Goal: Task Accomplishment & Management: Complete application form

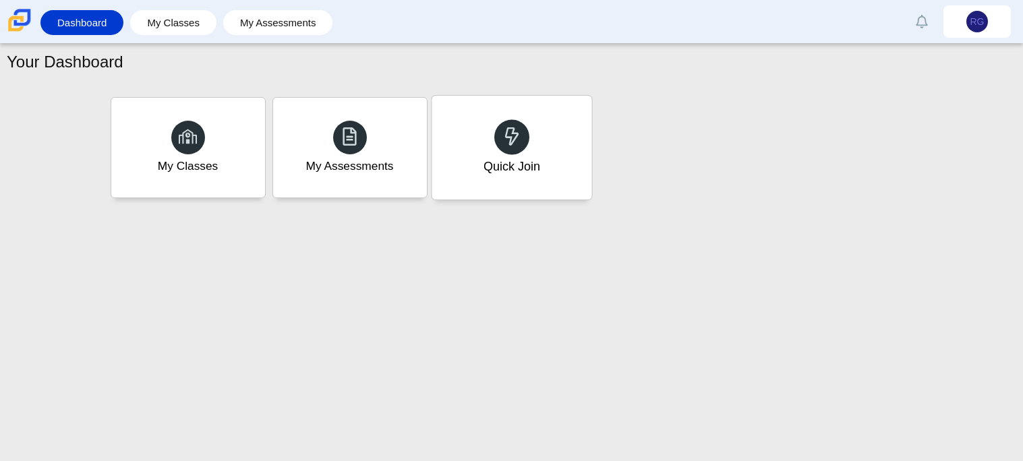
click at [582, 173] on div "Quick Join" at bounding box center [511, 148] width 160 height 104
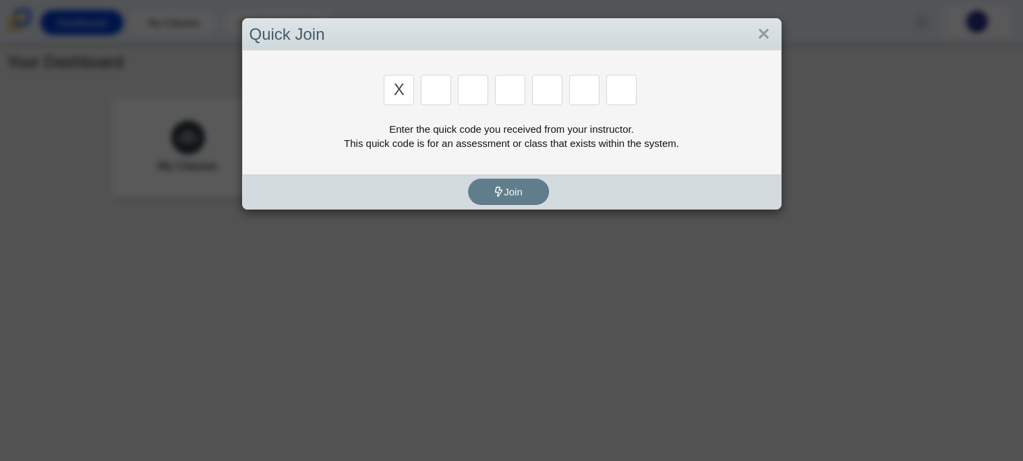
type input "x"
type input "d"
type input "5"
type input "4"
type input "v"
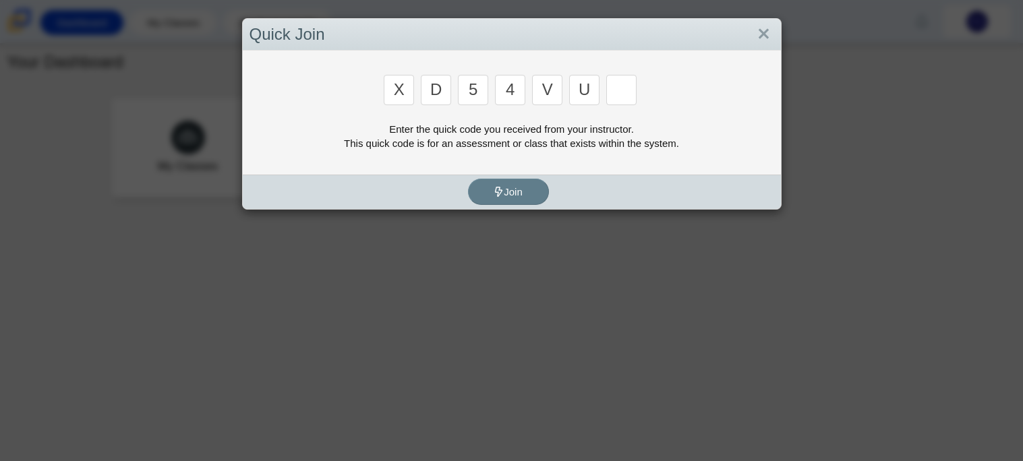
type input "u"
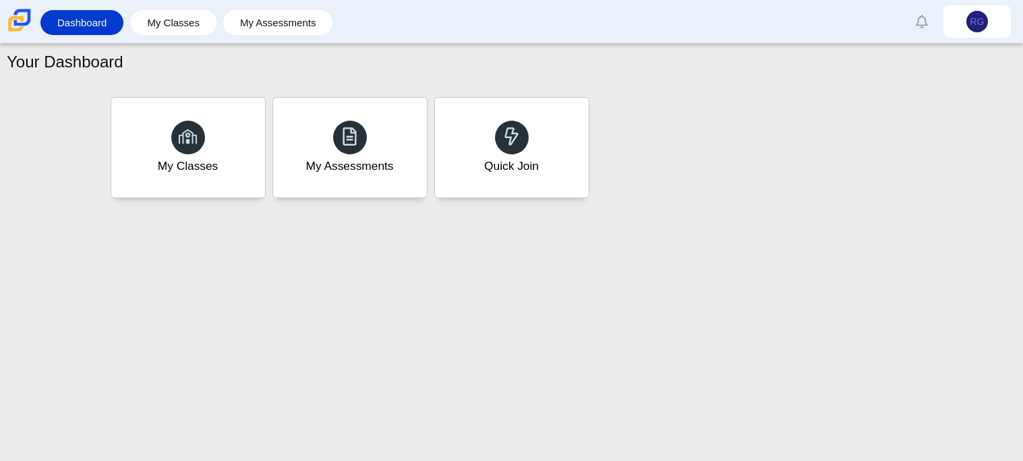
type input "t"
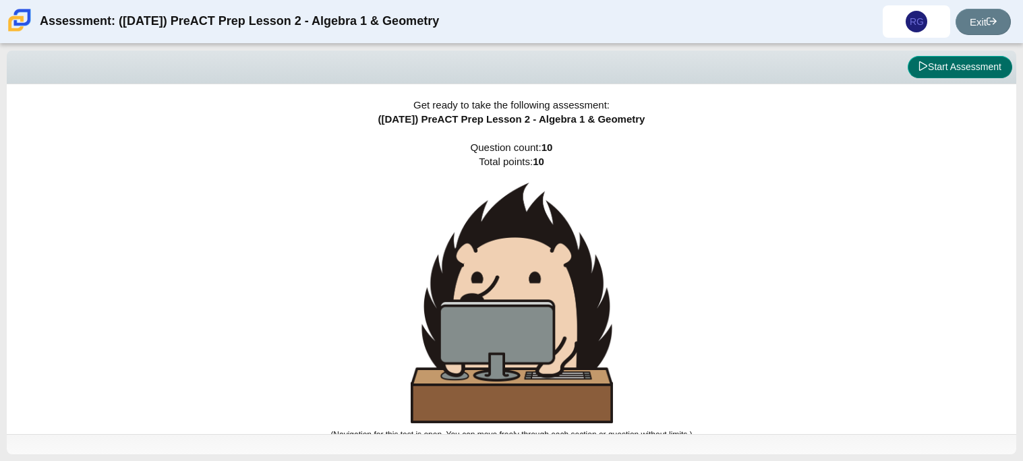
click at [960, 70] on button "Start Assessment" at bounding box center [959, 67] width 104 height 23
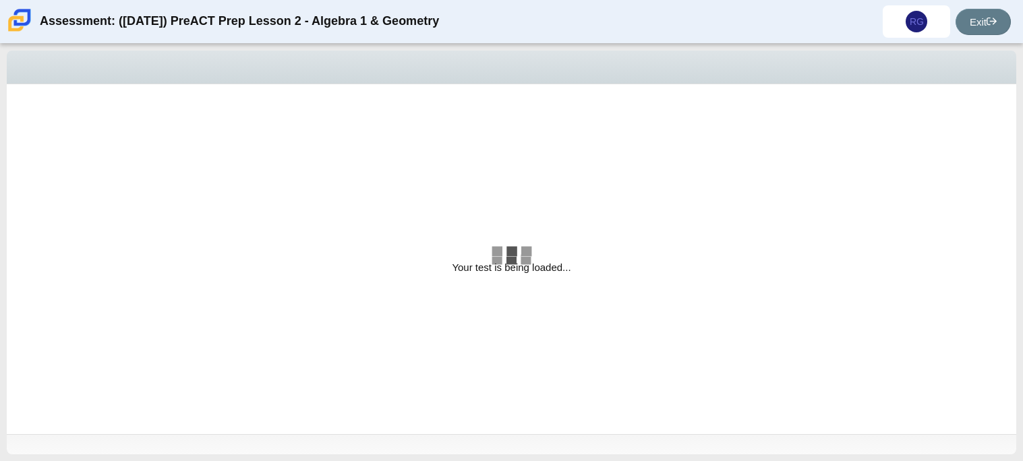
select select "bbf5d072-3e0b-44c4-9a12-6e7c9033f65b"
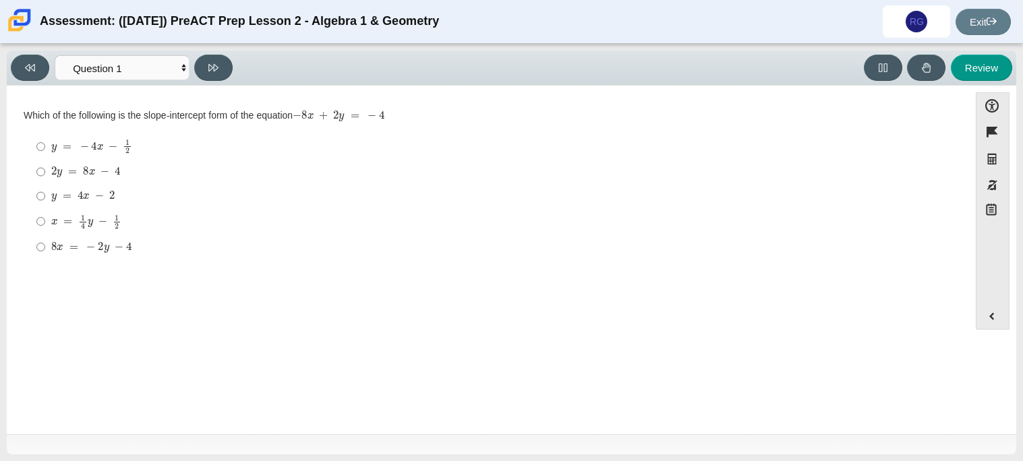
click at [101, 200] on mjx-c "Assessment items" at bounding box center [99, 196] width 9 height 7
click at [45, 200] on input "y = 4 x − 2 y = 4 x − 2" at bounding box center [40, 196] width 9 height 24
radio input "true"
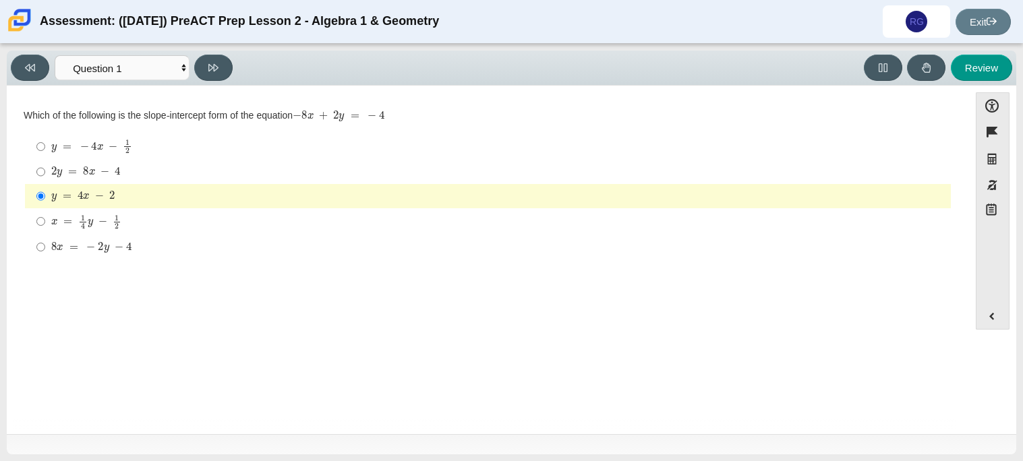
click at [144, 172] on div "2 y = 8 x − 4" at bounding box center [498, 171] width 894 height 13
click at [45, 172] on input "2 y = 8 x − 4 2 y = 8 x − 4" at bounding box center [40, 172] width 9 height 24
radio input "true"
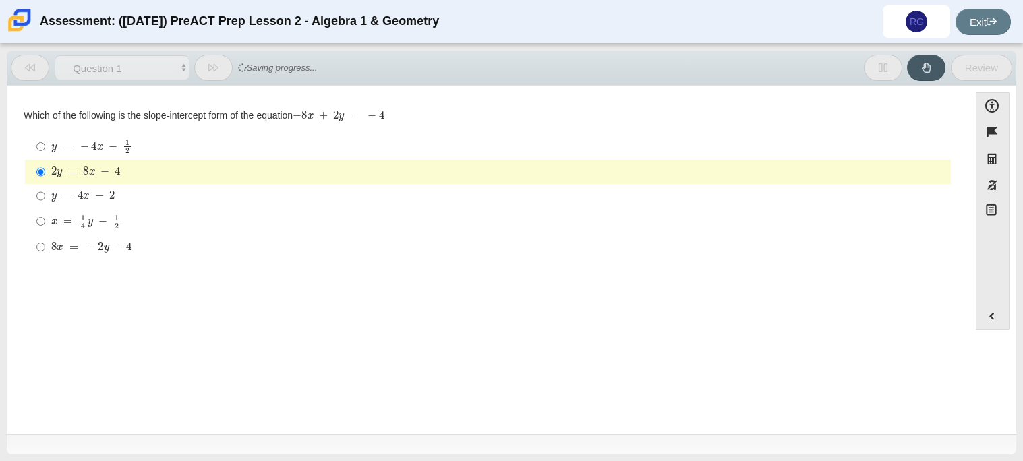
click at [148, 194] on div "y = 4 x − 2" at bounding box center [498, 195] width 894 height 13
click at [45, 194] on input "y = 4 x − 2 y = 4 x − 2" at bounding box center [40, 196] width 9 height 24
radio input "true"
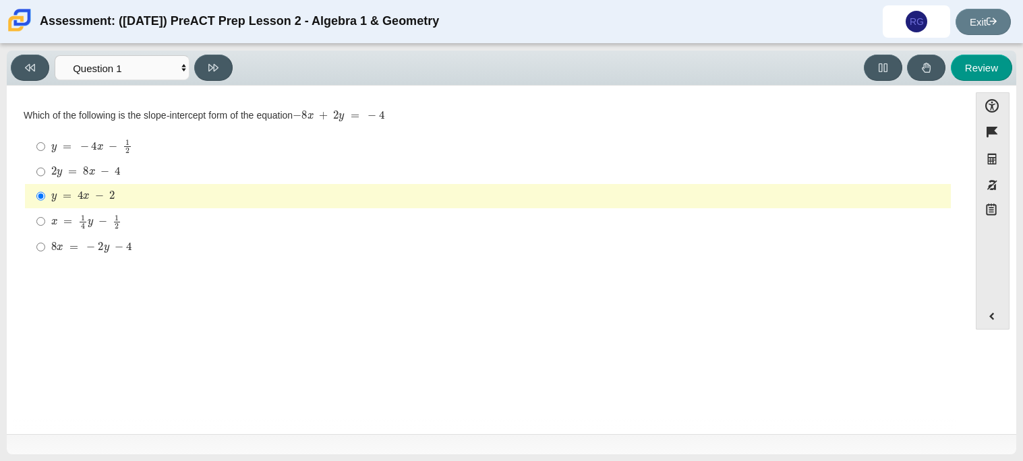
click at [166, 225] on div "x = 1 4 y − 1 2" at bounding box center [498, 221] width 894 height 15
click at [45, 225] on input "x = 1 4 y − 1 2 x = 1 4 y − 1 2" at bounding box center [40, 221] width 9 height 26
radio input "true"
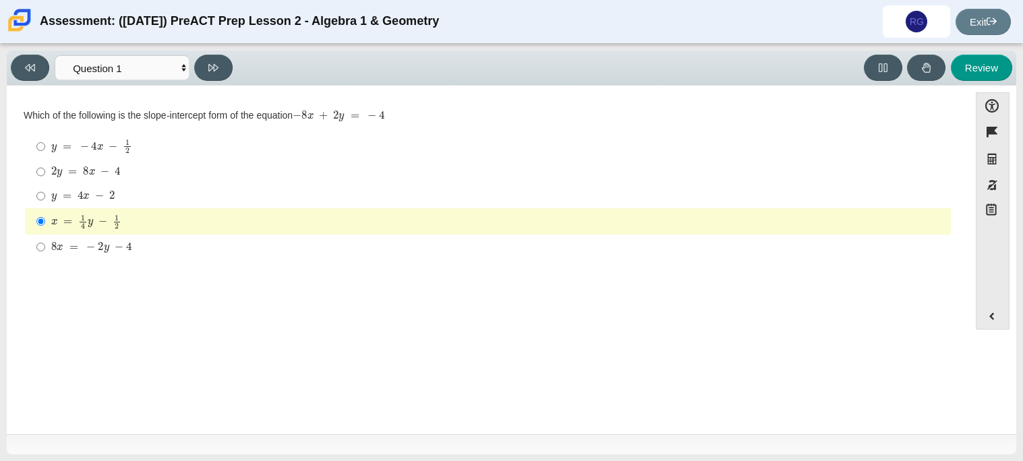
click at [163, 242] on div "8 x = − 2 y − 4" at bounding box center [498, 247] width 894 height 13
click at [45, 242] on input "8 x = − 2 y − 4 8 x = − 2 y − 4" at bounding box center [40, 247] width 9 height 24
radio input "true"
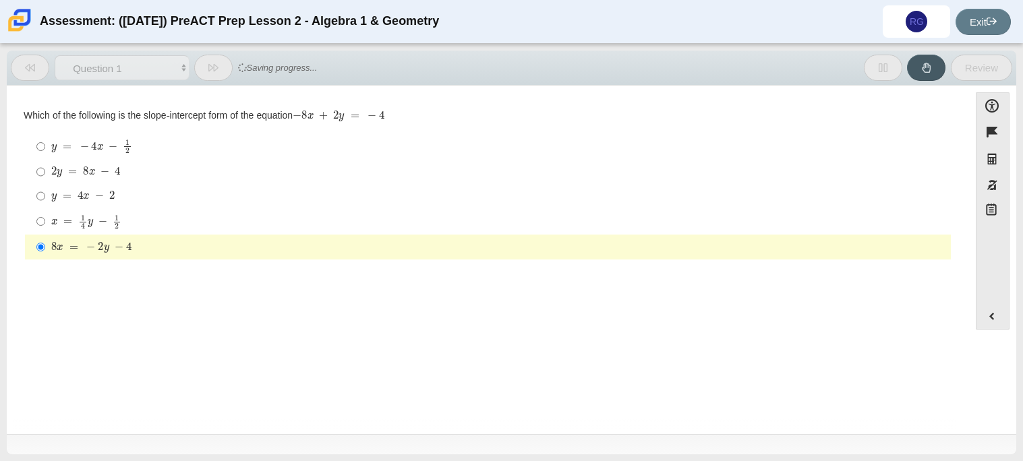
click at [157, 196] on div "y = 4 x − 2" at bounding box center [498, 195] width 894 height 13
click at [45, 196] on input "y = 4 x − 2 y = 4 x − 2" at bounding box center [40, 196] width 9 height 24
radio input "true"
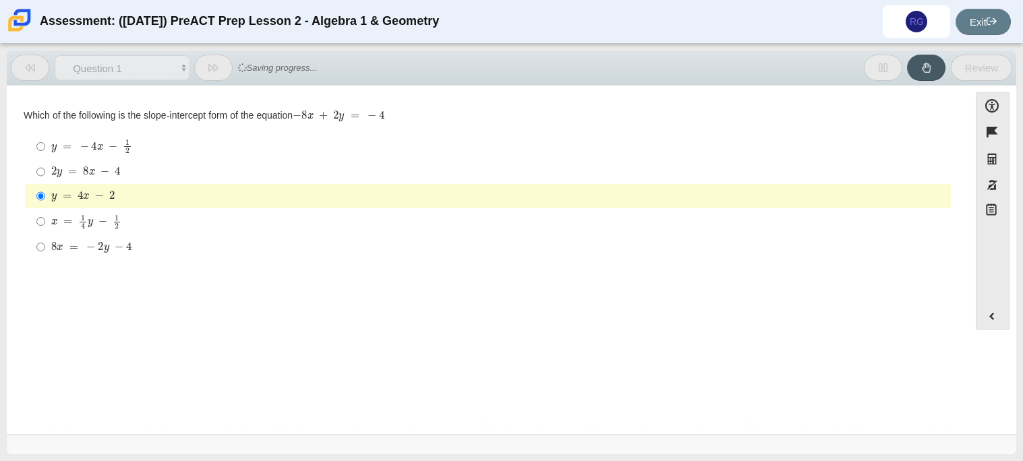
click at [131, 231] on label "x = 1 4 y − 1 2 x = 1 4 y − 1 2" at bounding box center [489, 221] width 924 height 26
click at [45, 231] on input "x = 1 4 y − 1 2 x = 1 4 y − 1 2" at bounding box center [40, 221] width 9 height 26
radio input "true"
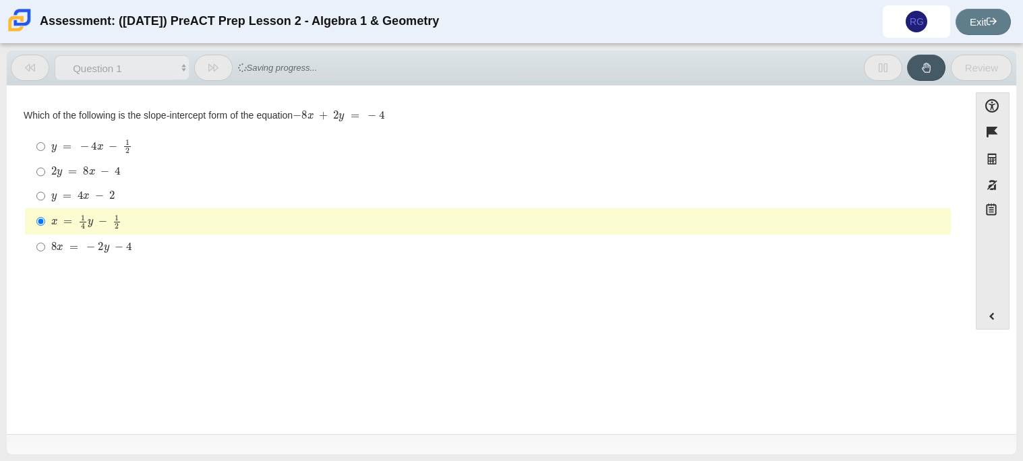
click at [131, 241] on div "8 x = − 2 y − 4" at bounding box center [498, 247] width 894 height 13
click at [45, 241] on input "8 x = − 2 y − 4 8 x = − 2 y − 4" at bounding box center [40, 247] width 9 height 24
radio input "true"
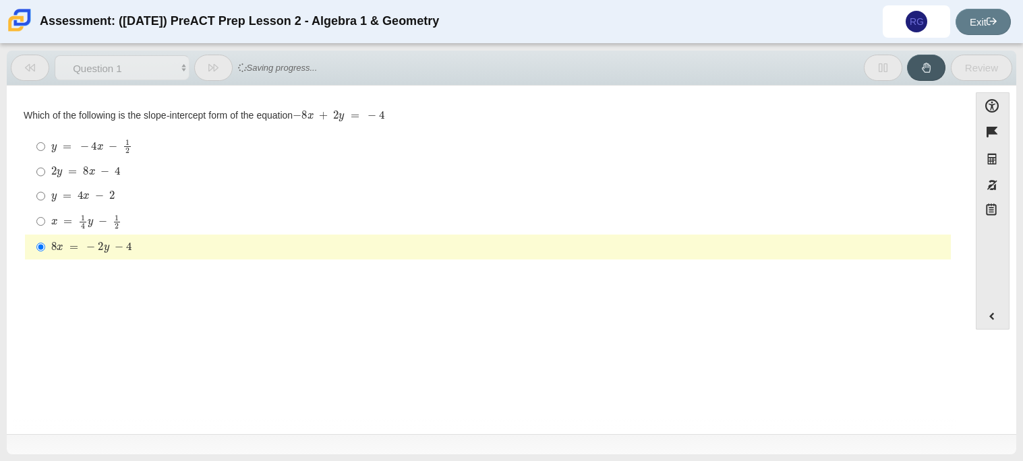
click at [142, 229] on div "x = 1 4 y − 1 2" at bounding box center [498, 221] width 894 height 15
click at [45, 229] on input "x = 1 4 y − 1 2 x = 1 4 y − 1 2" at bounding box center [40, 221] width 9 height 26
radio input "true"
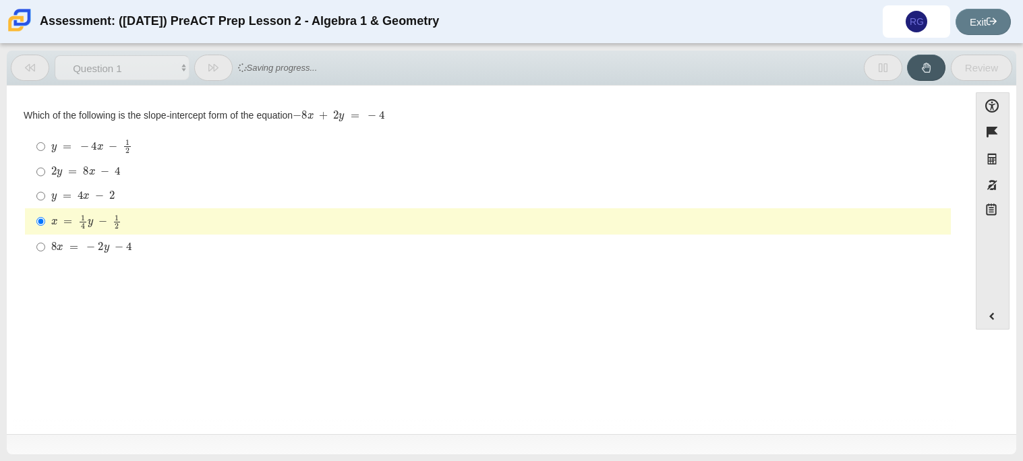
click at [146, 186] on label "y = 4 x − 2 y = 4 x − 2" at bounding box center [489, 196] width 924 height 24
click at [45, 186] on input "y = 4 x − 2 y = 4 x − 2" at bounding box center [40, 196] width 9 height 24
radio input "true"
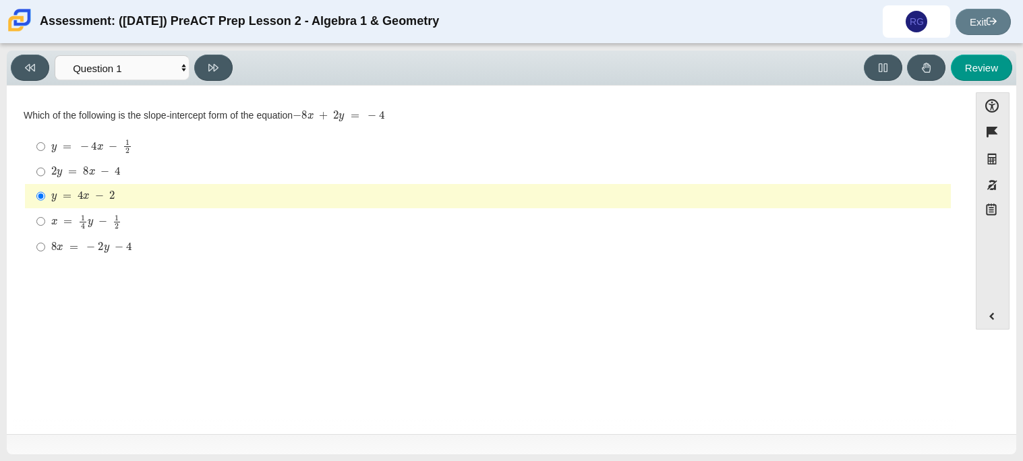
click at [84, 165] on mjx-container "2 y = 8 x − 4" at bounding box center [85, 171] width 69 height 26
click at [45, 165] on input "2 y = 8 x − 4 2 y = 8 x − 4" at bounding box center [40, 172] width 9 height 24
radio input "true"
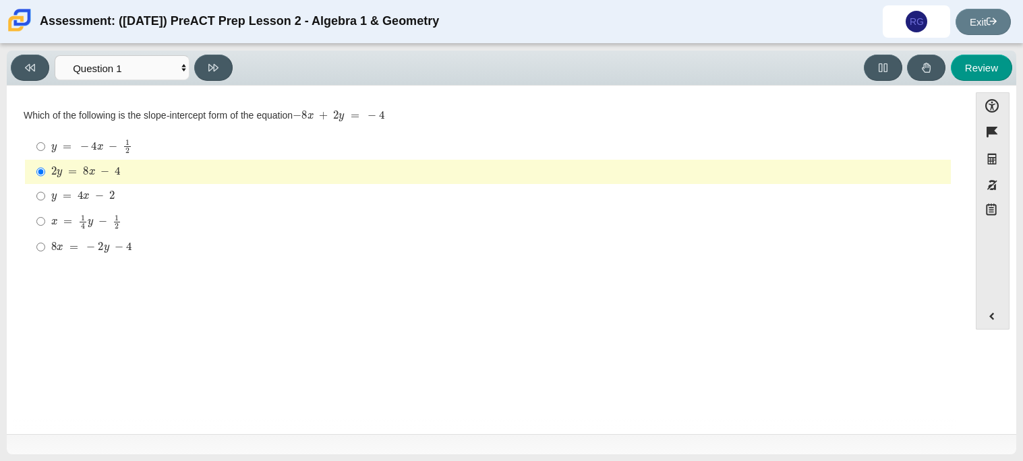
click at [117, 198] on div "y = 4 x − 2" at bounding box center [498, 195] width 894 height 13
click at [45, 198] on input "y = 4 x − 2 y = 4 x − 2" at bounding box center [40, 196] width 9 height 24
radio input "true"
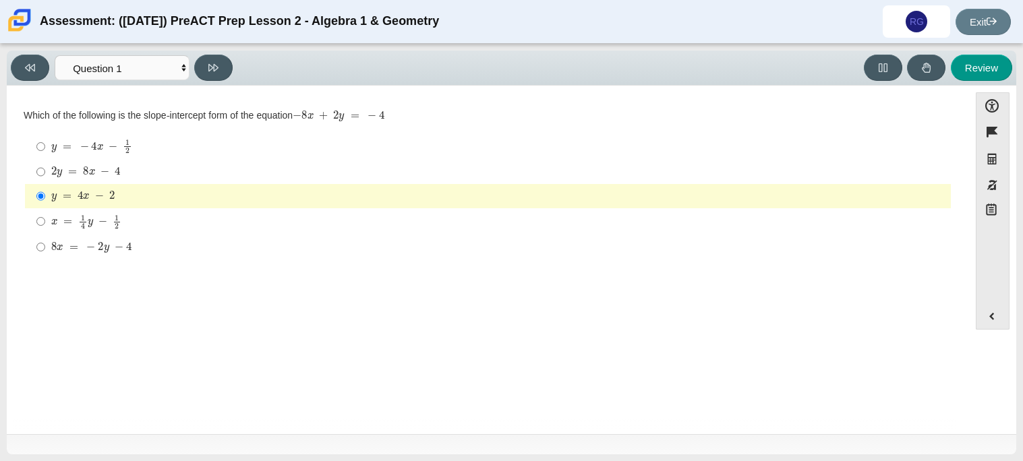
click at [130, 154] on mjx-container "y = − 4 x − 1 2" at bounding box center [91, 146] width 81 height 26
click at [45, 154] on input "y = − 4 x − 1 2 y = − 4 x − 1 2" at bounding box center [40, 146] width 9 height 26
radio input "true"
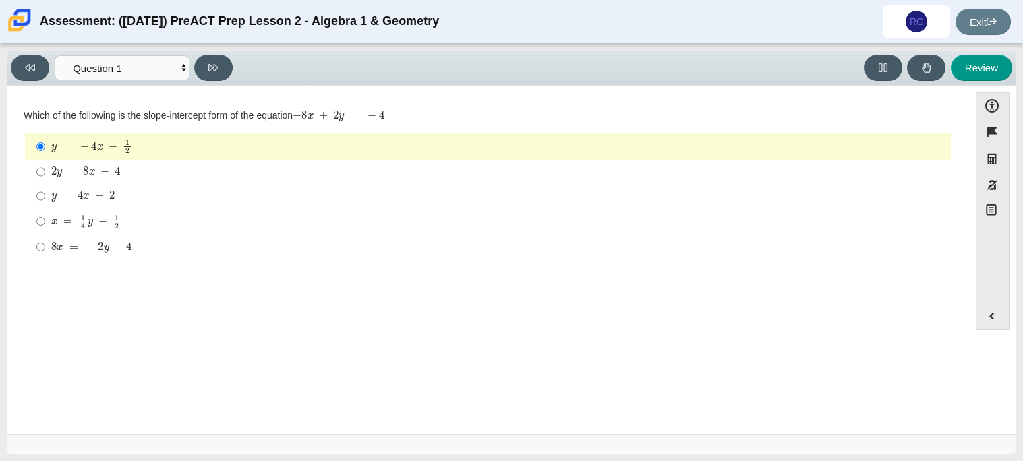
click at [123, 189] on div "y = 4 x − 2" at bounding box center [498, 195] width 894 height 13
click at [45, 189] on input "y = 4 x − 2 y = 4 x − 2" at bounding box center [40, 196] width 9 height 24
radio input "true"
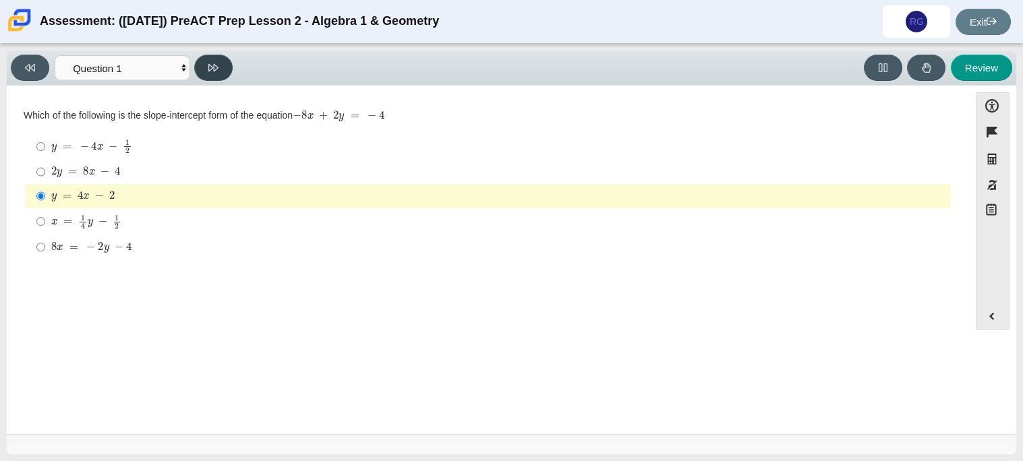
click at [222, 73] on button at bounding box center [213, 68] width 38 height 26
select select "ed62e223-81bd-4cbf-ab48-ab975844bd1f"
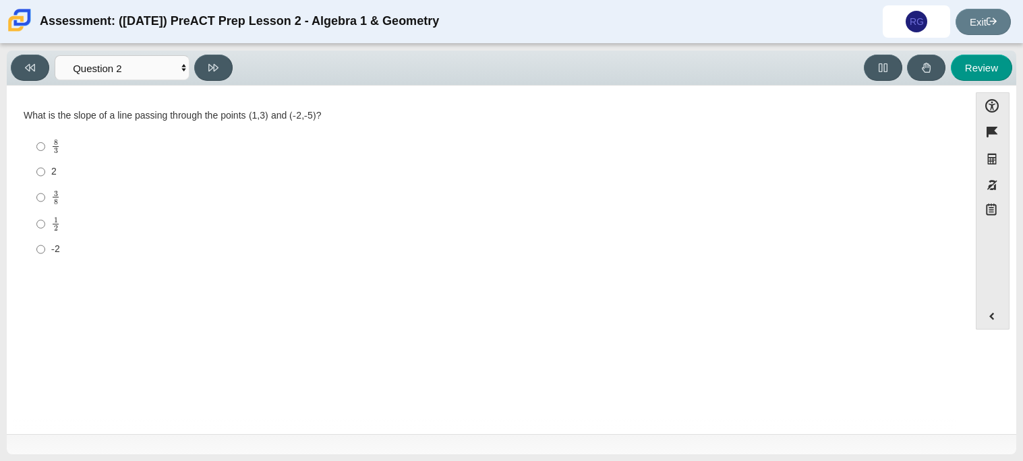
click at [67, 151] on div "8 3" at bounding box center [498, 147] width 894 height 16
click at [45, 151] on input "8 3 8 thirds" at bounding box center [40, 146] width 9 height 26
radio input "true"
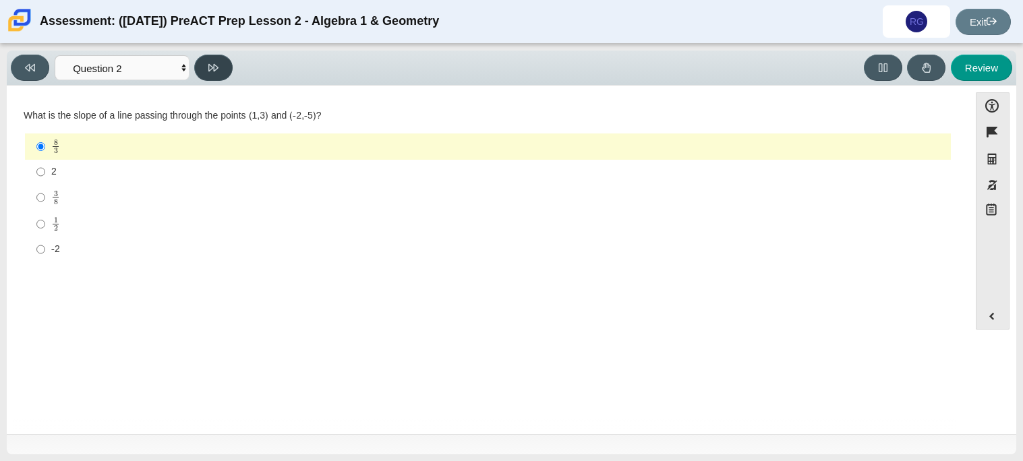
click at [224, 73] on button at bounding box center [213, 68] width 38 height 26
select select "97f4f5fa-a52e-4fed-af51-565bfcdf47cb"
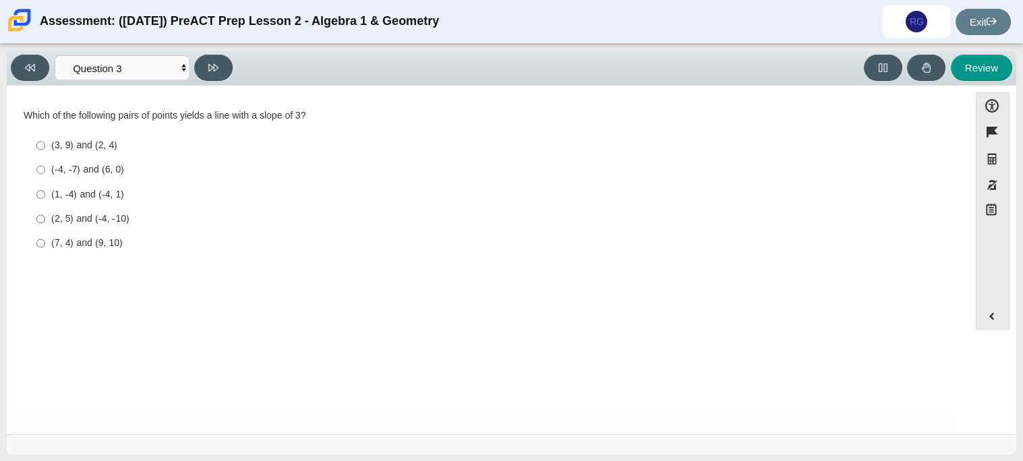
click at [98, 253] on label "(7, 4) and (9, 10) (7, 4) and (9, 10)" at bounding box center [489, 243] width 924 height 24
click at [45, 253] on input "(7, 4) and (9, 10) (7, 4) and (9, 10)" at bounding box center [40, 243] width 9 height 24
radio input "true"
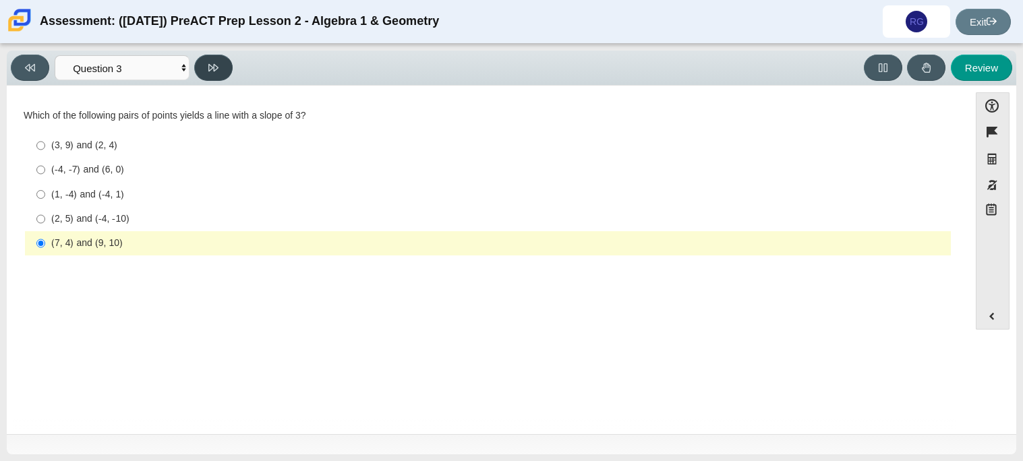
click at [216, 73] on button at bounding box center [213, 68] width 38 height 26
select select "89427bb7-e313-4f00-988f-8b8255897029"
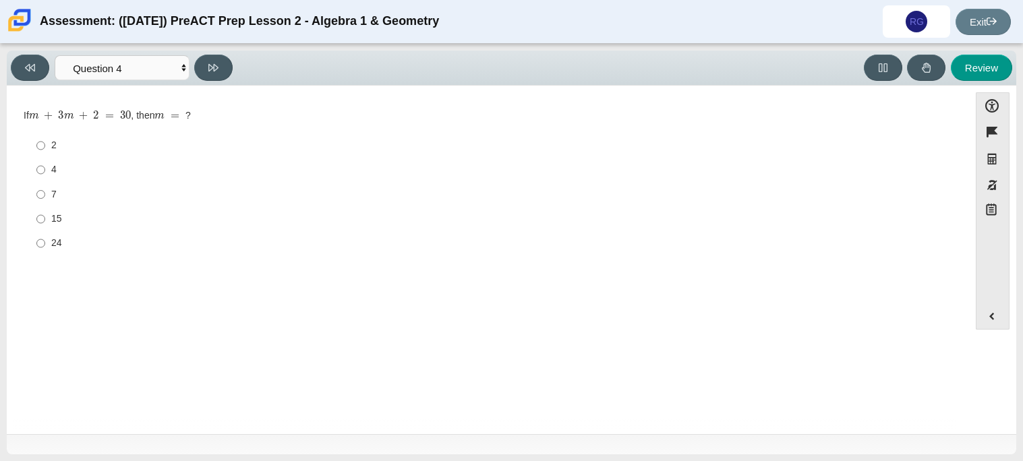
click at [51, 199] on div "7" at bounding box center [498, 194] width 894 height 13
click at [45, 199] on input "7 7" at bounding box center [40, 194] width 9 height 24
radio input "true"
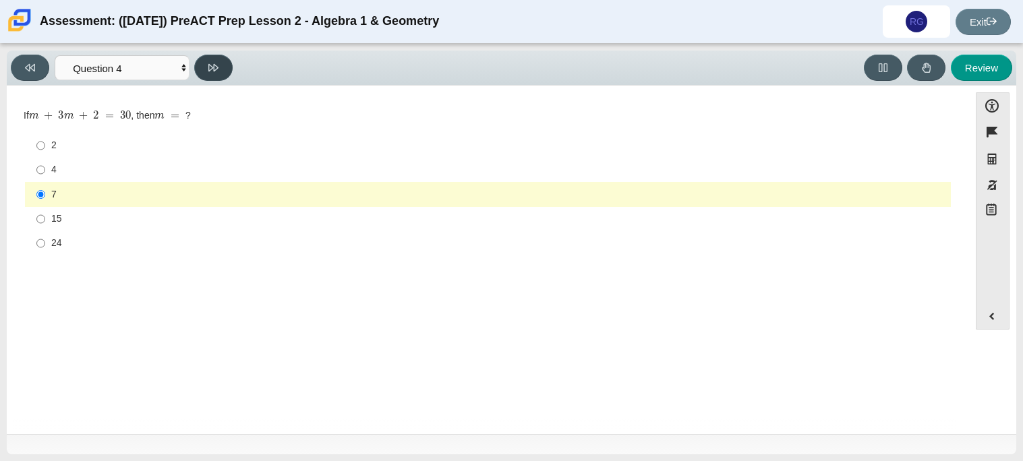
click at [220, 74] on button at bounding box center [213, 68] width 38 height 26
select select "489dcffd-4e6a-49cf-a9d6-ad1d4a911a4e"
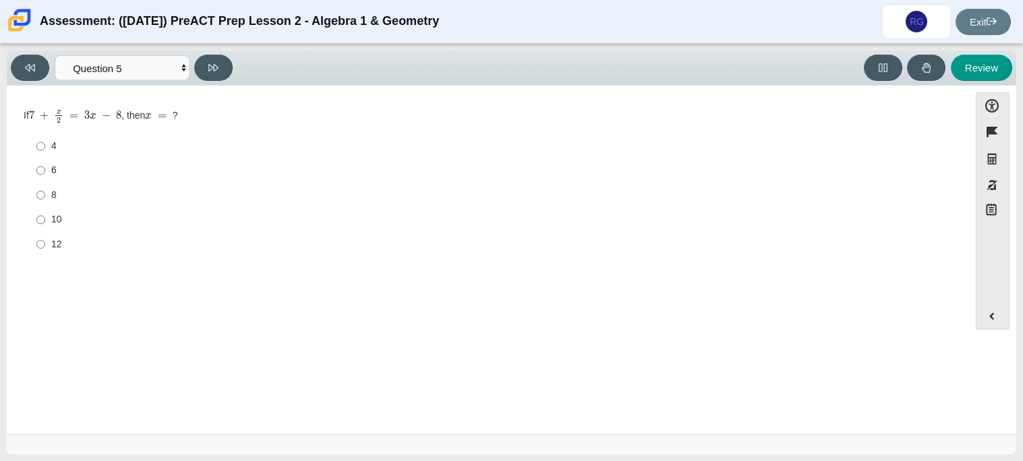
click at [47, 198] on label "8 8" at bounding box center [489, 195] width 924 height 24
click at [45, 198] on input "8 8" at bounding box center [40, 195] width 9 height 24
radio input "true"
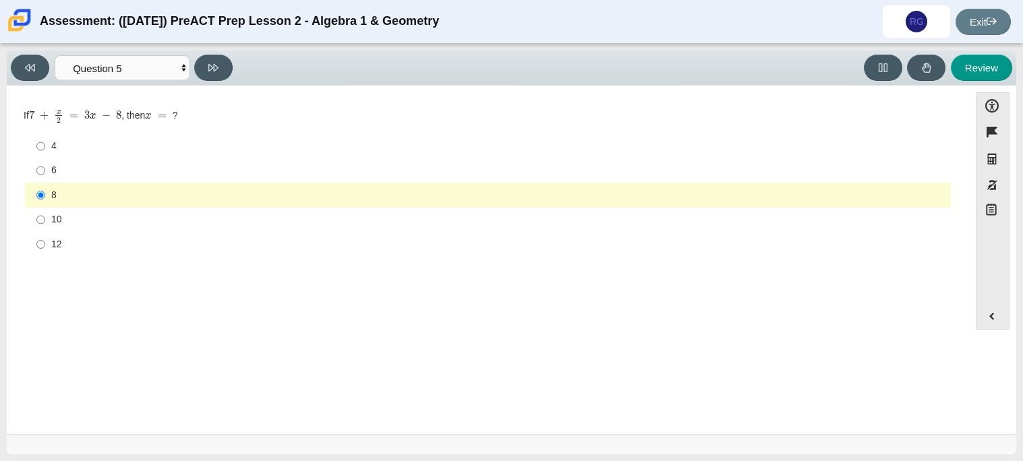
click at [55, 215] on div "10" at bounding box center [498, 219] width 894 height 13
click at [45, 215] on input "10 10" at bounding box center [40, 220] width 9 height 24
radio input "true"
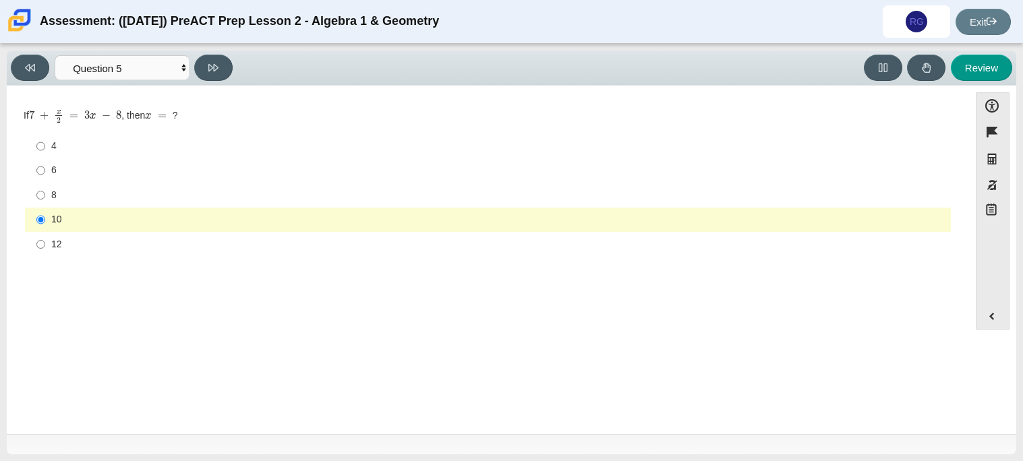
click at [83, 171] on div "6" at bounding box center [498, 170] width 894 height 13
click at [45, 171] on input "6 6" at bounding box center [40, 170] width 9 height 24
radio input "true"
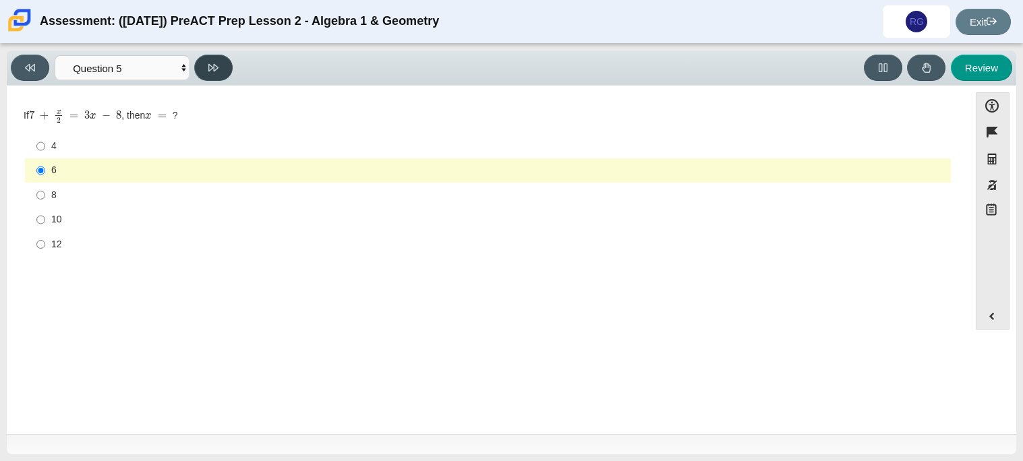
click at [218, 65] on icon at bounding box center [213, 68] width 10 height 10
select select "210571de-36a6-4d8e-a361-ceff8ef801dc"
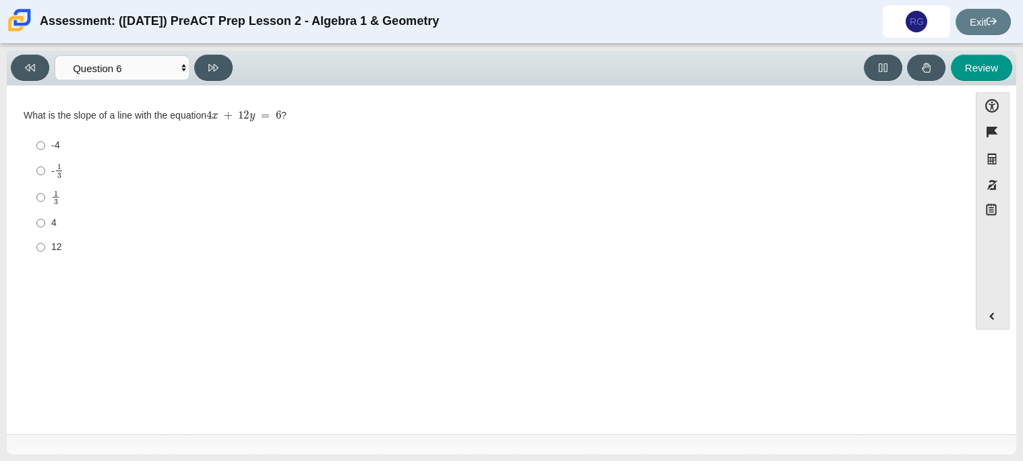
click at [70, 144] on div "-4" at bounding box center [498, 145] width 894 height 13
click at [45, 144] on input "-4 -4" at bounding box center [40, 145] width 9 height 24
radio input "true"
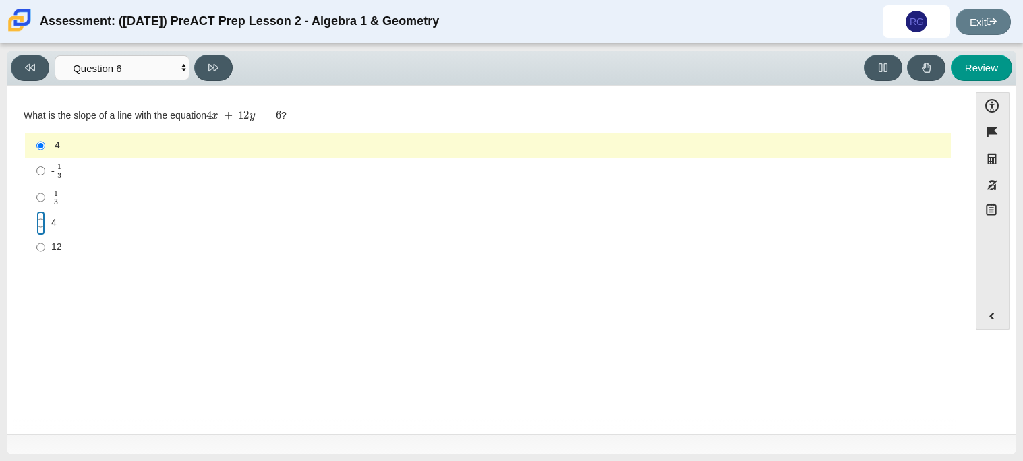
click at [41, 226] on input "4 4" at bounding box center [40, 223] width 9 height 24
radio input "true"
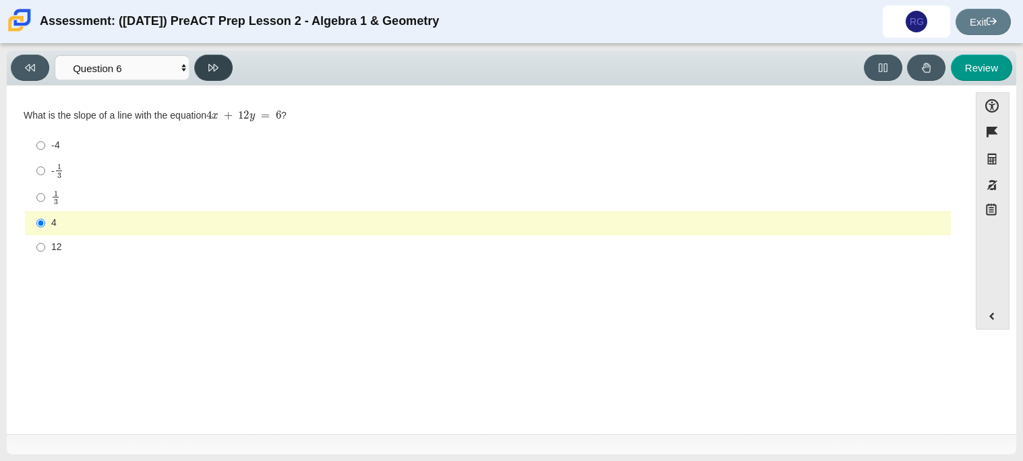
click at [218, 63] on button at bounding box center [213, 68] width 38 height 26
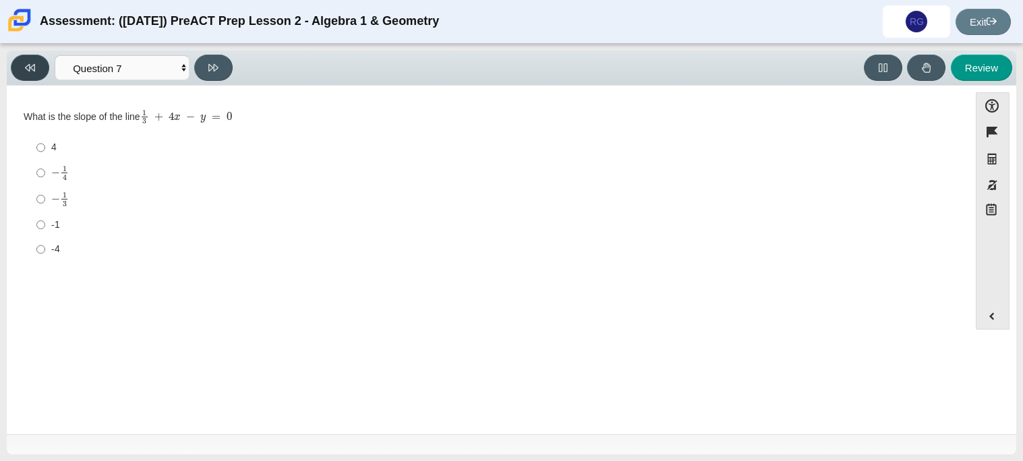
click at [28, 63] on icon at bounding box center [30, 68] width 10 height 10
select select "210571de-36a6-4d8e-a361-ceff8ef801dc"
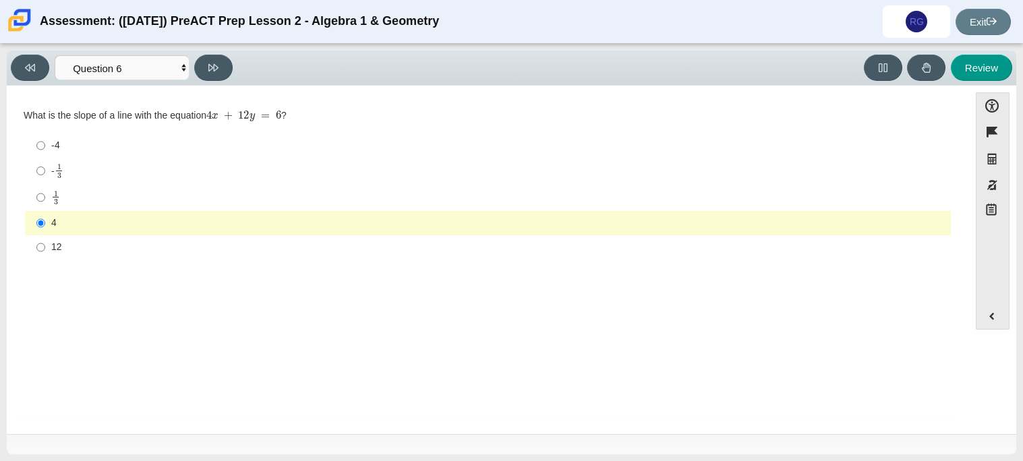
click at [59, 202] on mjx-frac "Assessment items" at bounding box center [55, 198] width 9 height 14
click at [45, 202] on input "1 3 1 third" at bounding box center [40, 197] width 9 height 26
radio input "true"
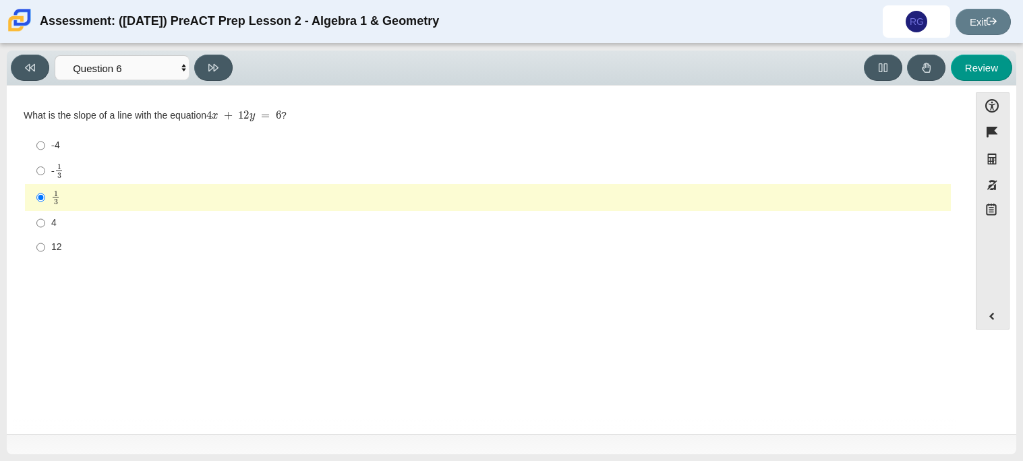
click at [79, 222] on div "4" at bounding box center [498, 222] width 894 height 13
click at [45, 222] on input "4 4" at bounding box center [40, 223] width 9 height 24
radio input "true"
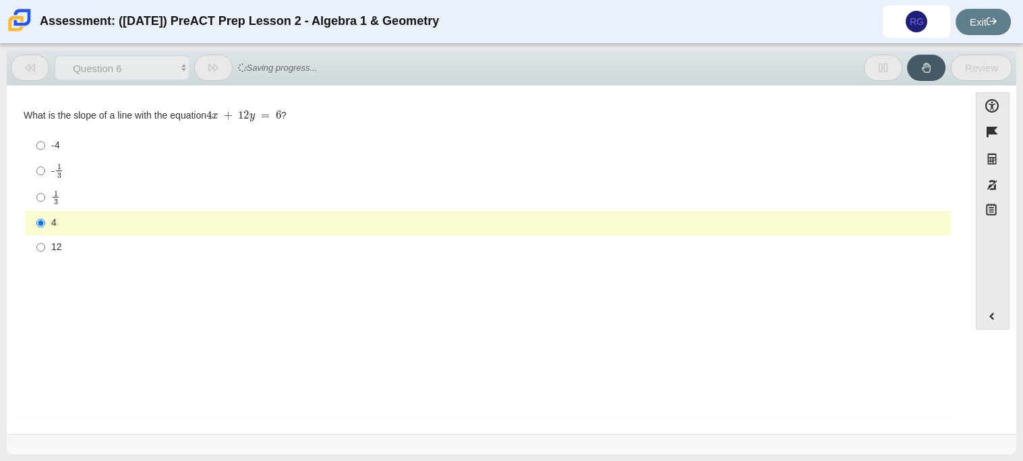
click at [86, 202] on div "1 3" at bounding box center [498, 198] width 894 height 16
click at [45, 202] on input "1 3 1 third" at bounding box center [40, 197] width 9 height 26
radio input "true"
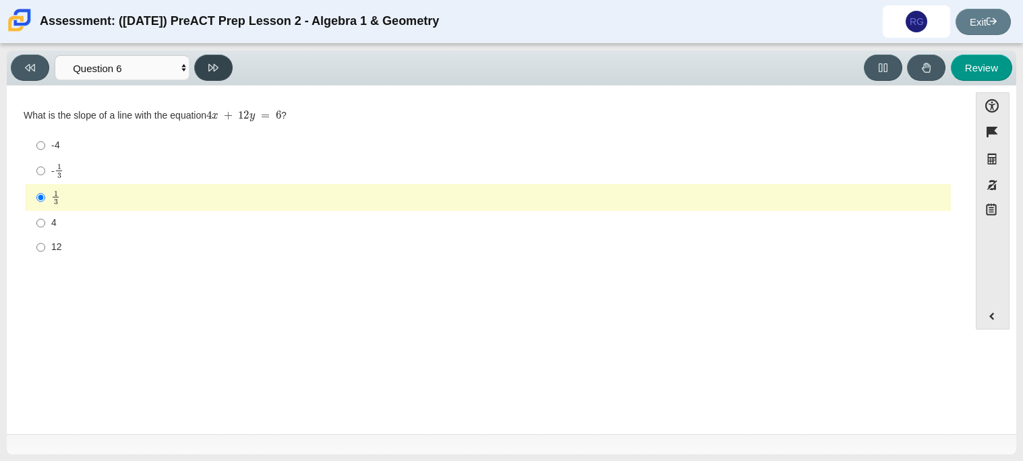
click at [214, 66] on icon at bounding box center [213, 67] width 10 height 7
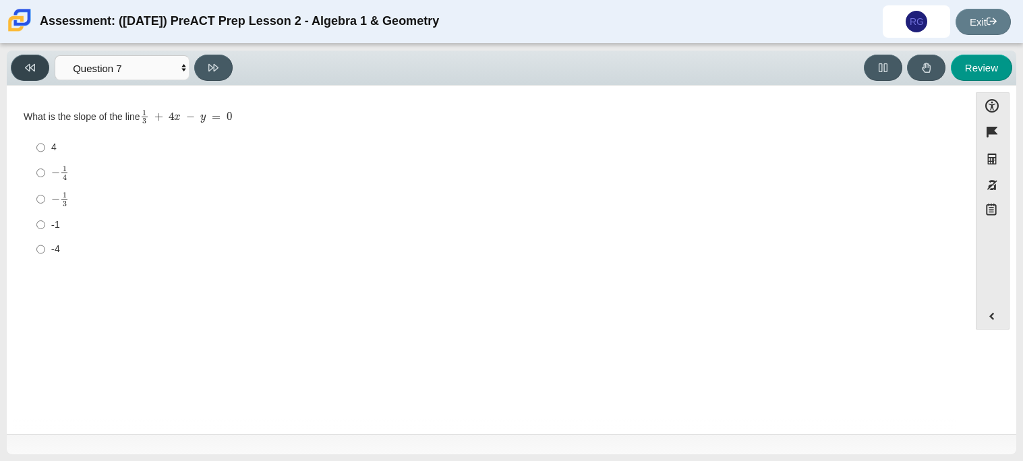
click at [31, 71] on icon at bounding box center [30, 68] width 10 height 10
select select "210571de-36a6-4d8e-a361-ceff8ef801dc"
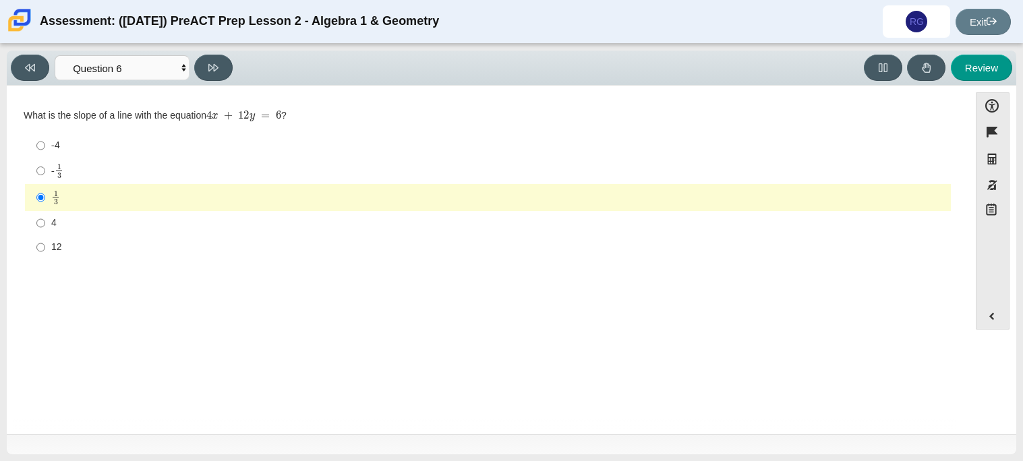
click at [46, 164] on label "- 1 3 -1 third" at bounding box center [489, 171] width 924 height 26
click at [45, 164] on input "- 1 3 -1 third" at bounding box center [40, 171] width 9 height 26
radio input "true"
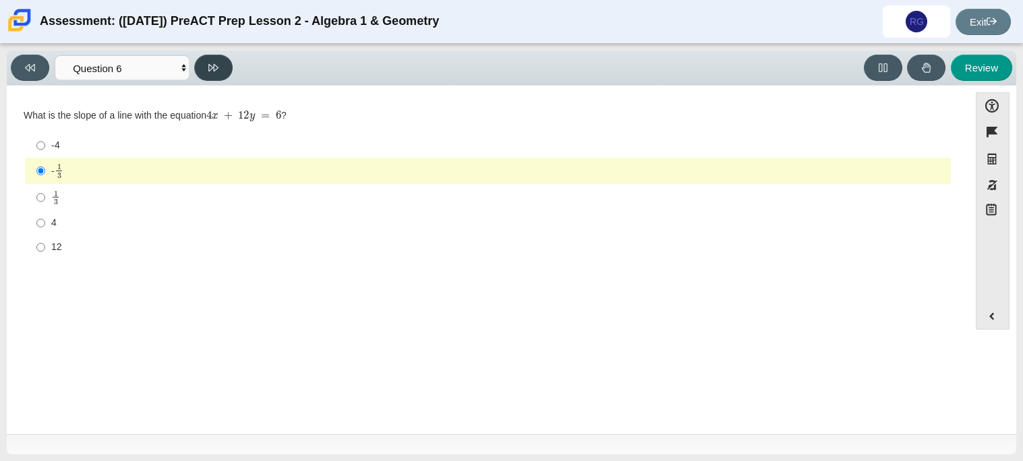
click at [207, 63] on button at bounding box center [213, 68] width 38 height 26
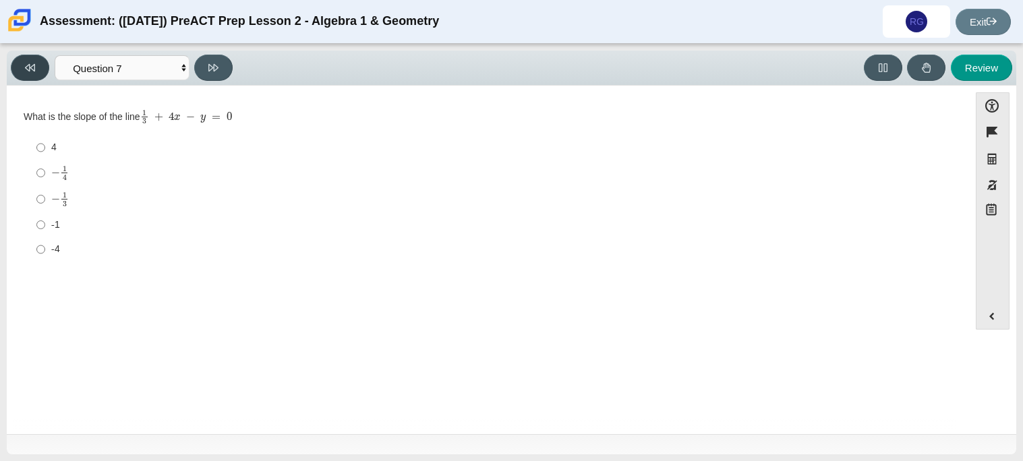
click at [32, 66] on icon at bounding box center [30, 68] width 10 height 10
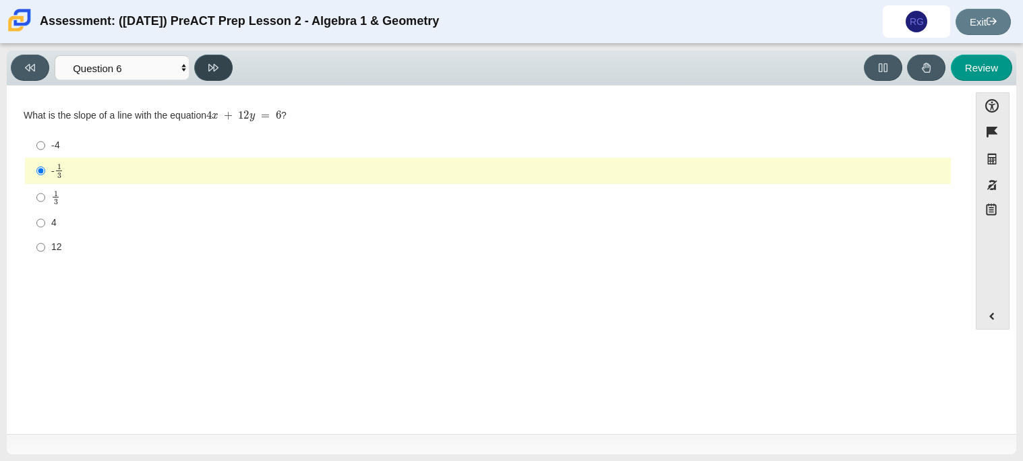
click at [216, 60] on button at bounding box center [213, 68] width 38 height 26
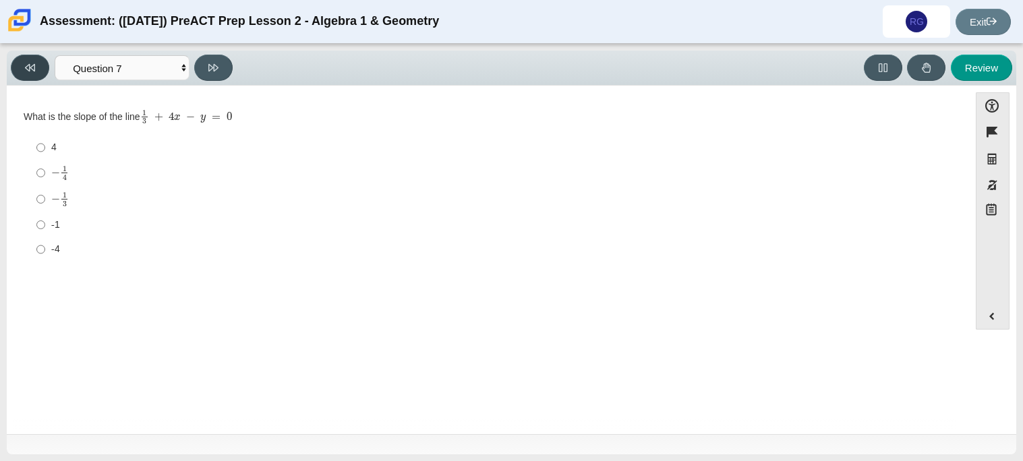
click at [36, 71] on button at bounding box center [30, 68] width 38 height 26
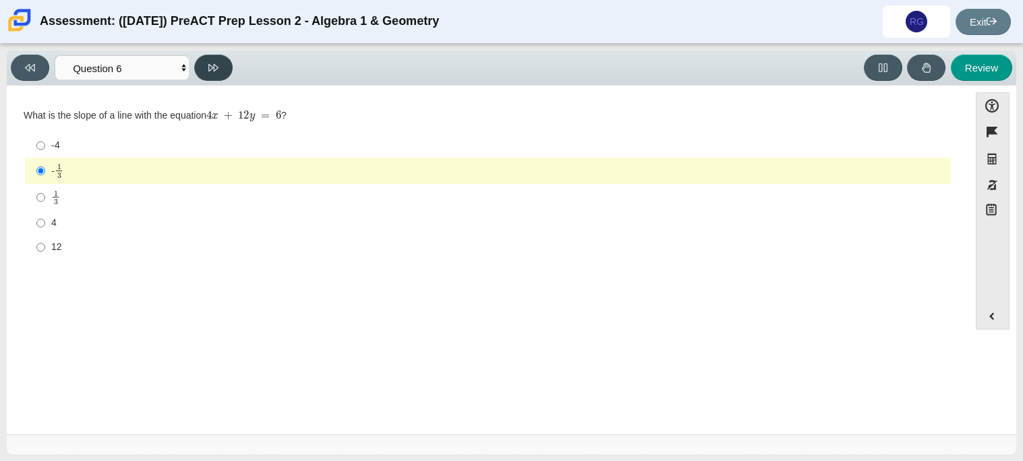
click at [220, 65] on button at bounding box center [213, 68] width 38 height 26
select select "ec95ace6-bebc-42b8-9428-40567494d4da"
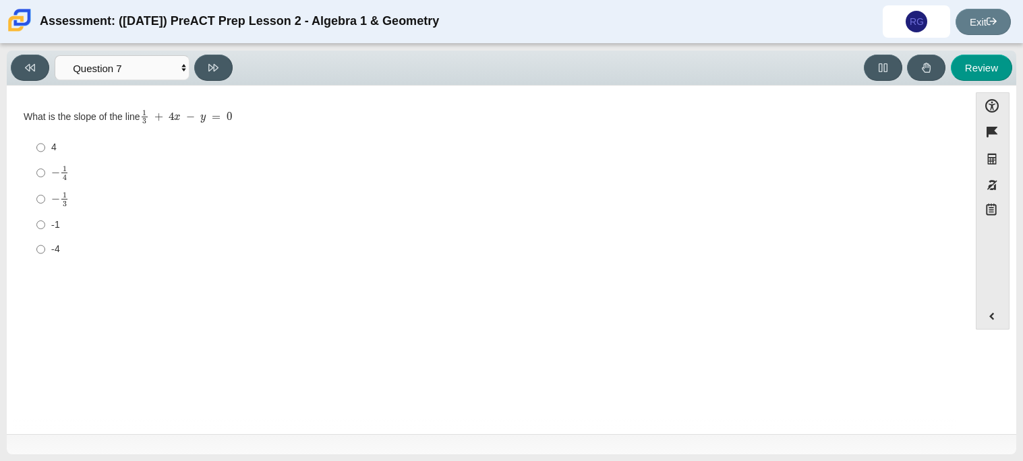
click at [56, 173] on mjx-c "Assessment items" at bounding box center [55, 172] width 9 height 7
click at [45, 173] on input "− 1 4 negative 1 fourth" at bounding box center [40, 173] width 9 height 26
radio input "true"
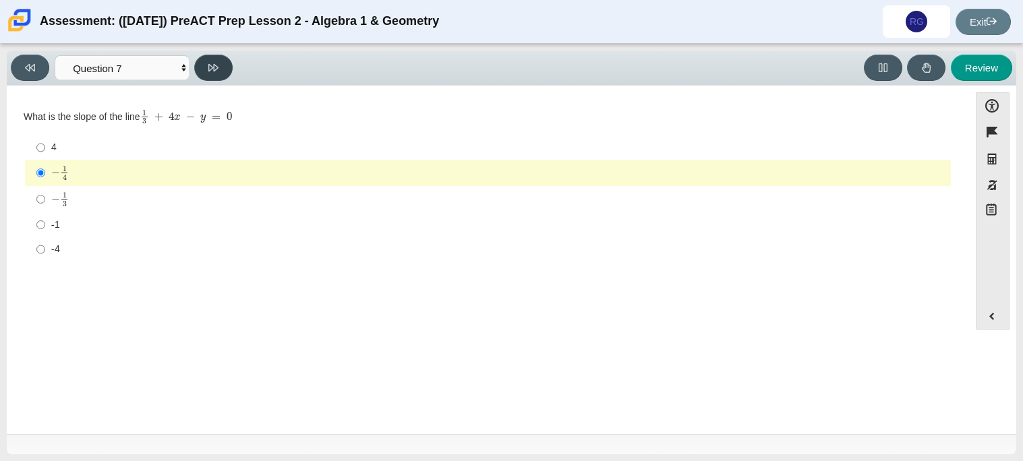
click at [203, 64] on button at bounding box center [213, 68] width 38 height 26
select select "ce81fe10-bf29-4b5e-8bd7-4f47f2fed4d8"
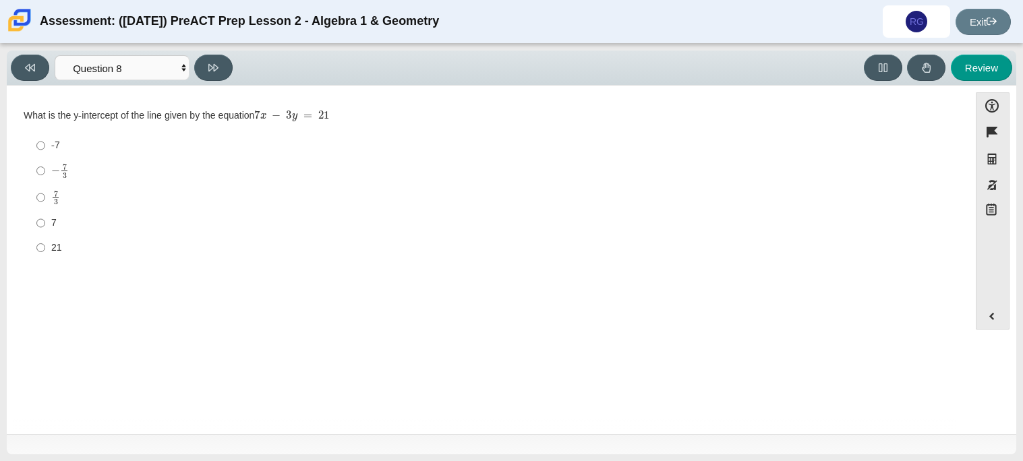
click at [57, 227] on div "7" at bounding box center [498, 222] width 894 height 13
click at [45, 227] on input "7 7" at bounding box center [40, 223] width 9 height 24
radio input "true"
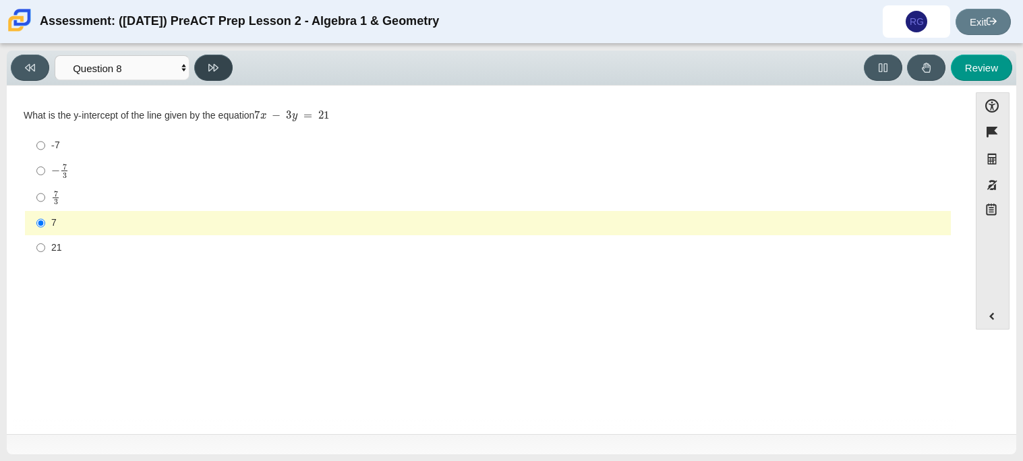
click at [208, 64] on icon at bounding box center [213, 67] width 10 height 7
select select "14773eaf-2ca1-47ae-afe7-a624a56f34b3"
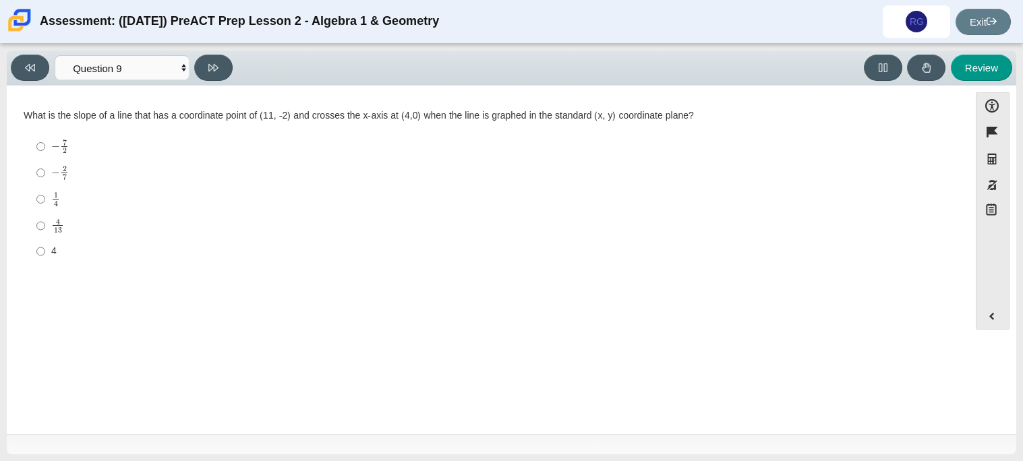
click at [63, 224] on div "4 13" at bounding box center [498, 226] width 894 height 16
click at [45, 224] on input "4 13 4 over 13" at bounding box center [40, 225] width 9 height 26
radio input "true"
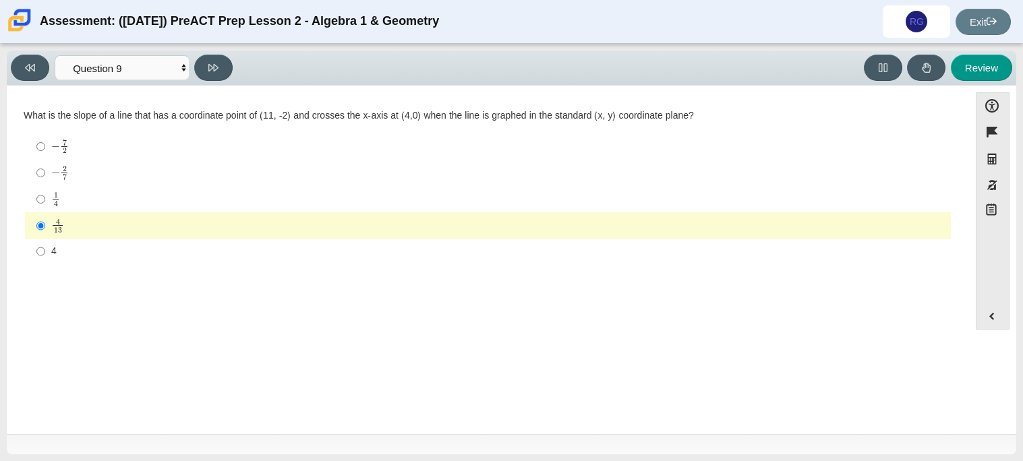
click at [69, 164] on label "− 2 7 negative 2 sevenths" at bounding box center [489, 173] width 924 height 26
click at [45, 164] on input "− 2 7 negative 2 sevenths" at bounding box center [40, 173] width 9 height 26
radio input "true"
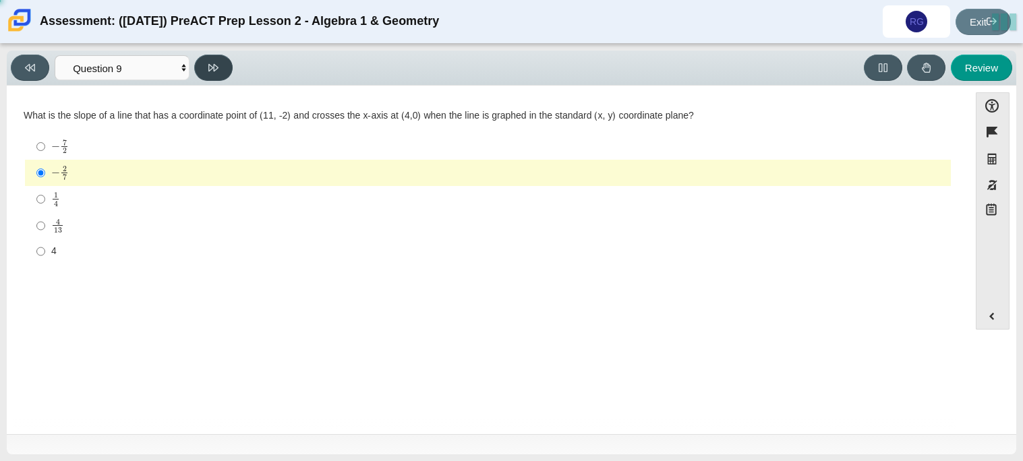
click at [222, 65] on button at bounding box center [213, 68] width 38 height 26
select select "96b71634-eacb-4f7e-8aef-411727d9bcba"
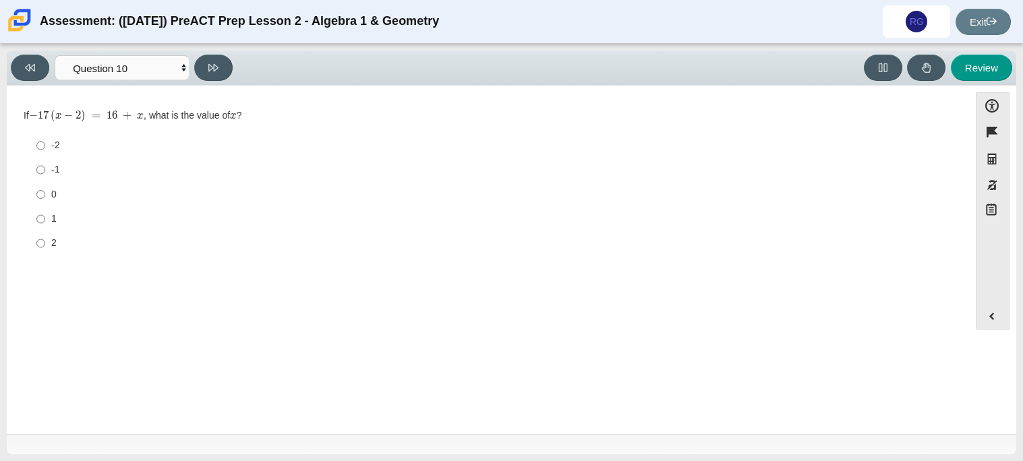
click at [57, 156] on label "-2 -2" at bounding box center [489, 145] width 924 height 24
click at [45, 156] on input "-2 -2" at bounding box center [40, 145] width 9 height 24
radio input "true"
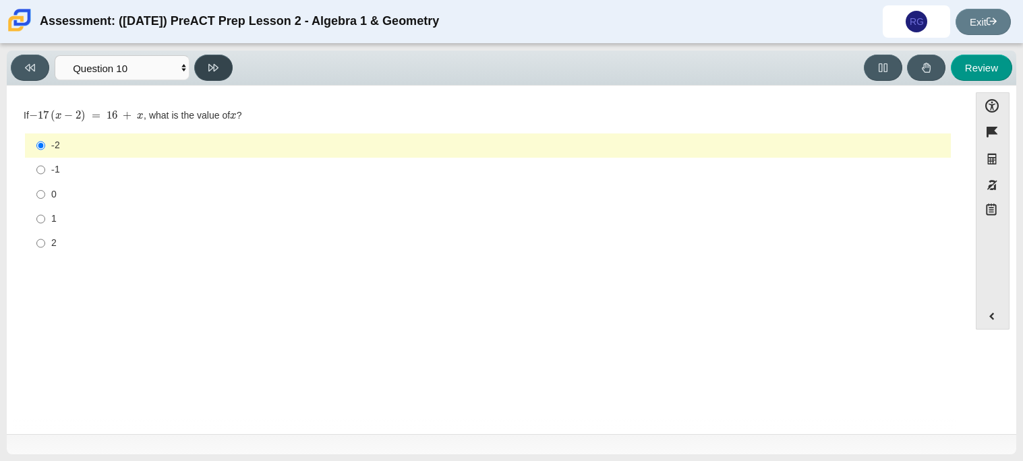
click at [215, 75] on button at bounding box center [213, 68] width 38 height 26
select select "review"
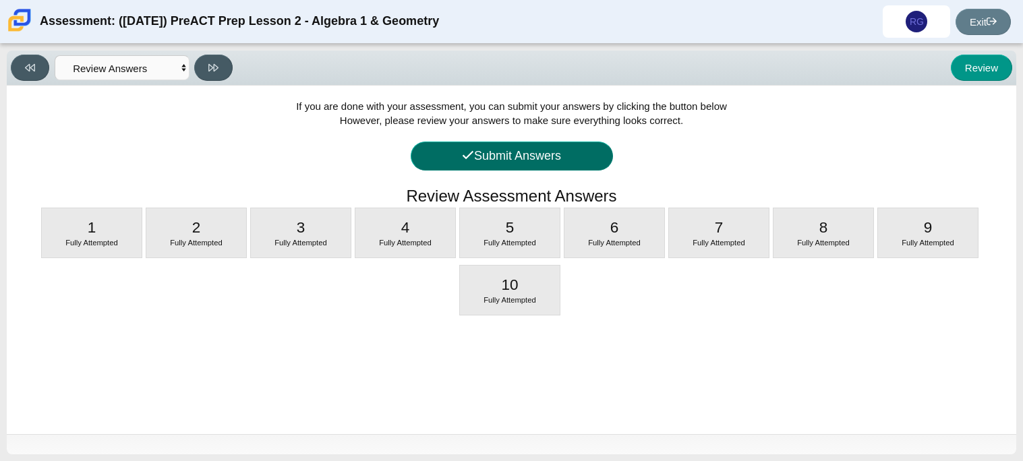
click at [490, 150] on button "Submit Answers" at bounding box center [512, 156] width 202 height 29
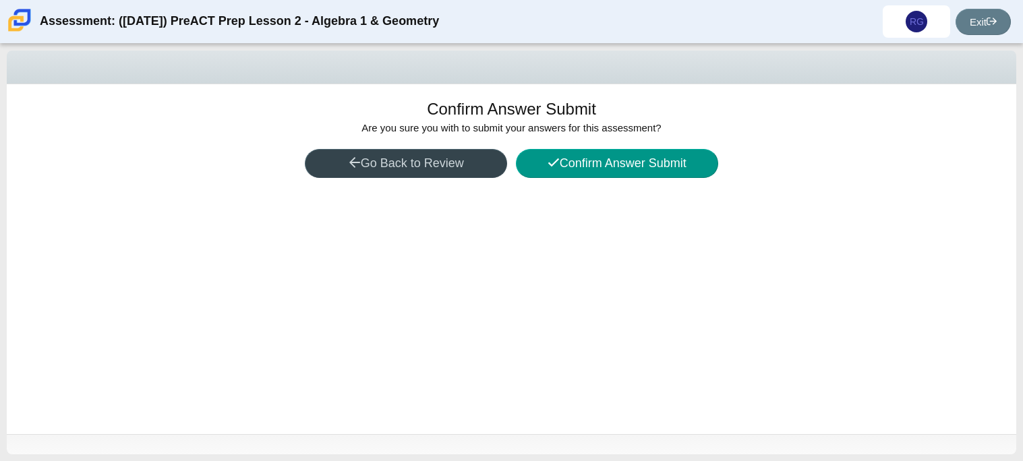
click at [477, 153] on button "Go Back to Review" at bounding box center [406, 163] width 202 height 29
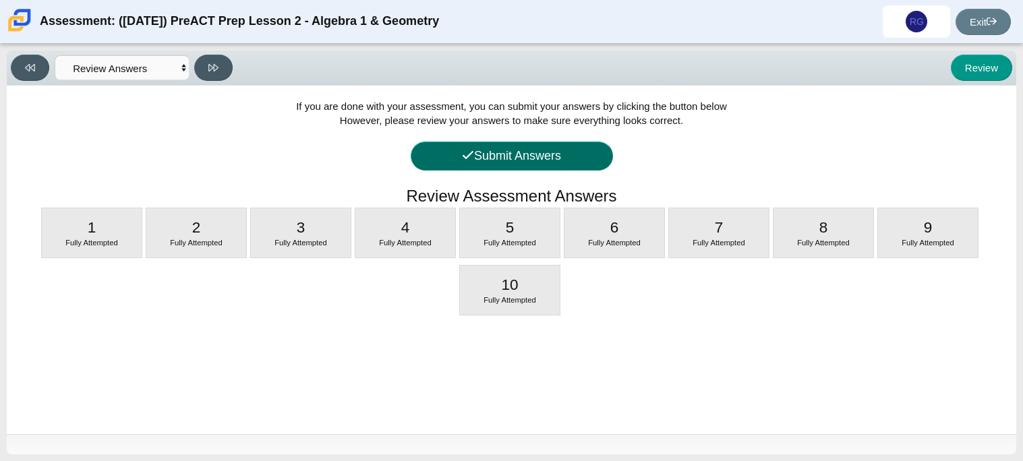
click at [537, 158] on button "Submit Answers" at bounding box center [512, 156] width 202 height 29
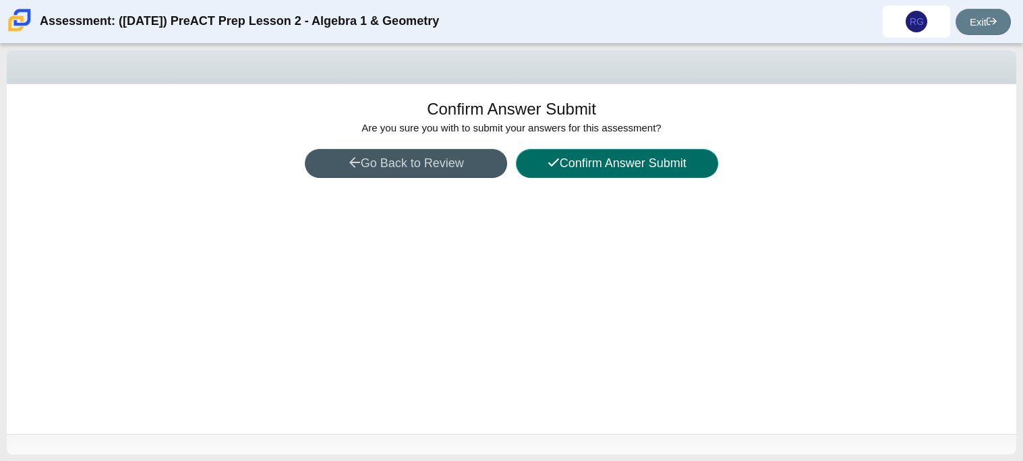
click at [659, 161] on button "Confirm Answer Submit" at bounding box center [617, 163] width 202 height 29
